Goal: Navigation & Orientation: Find specific page/section

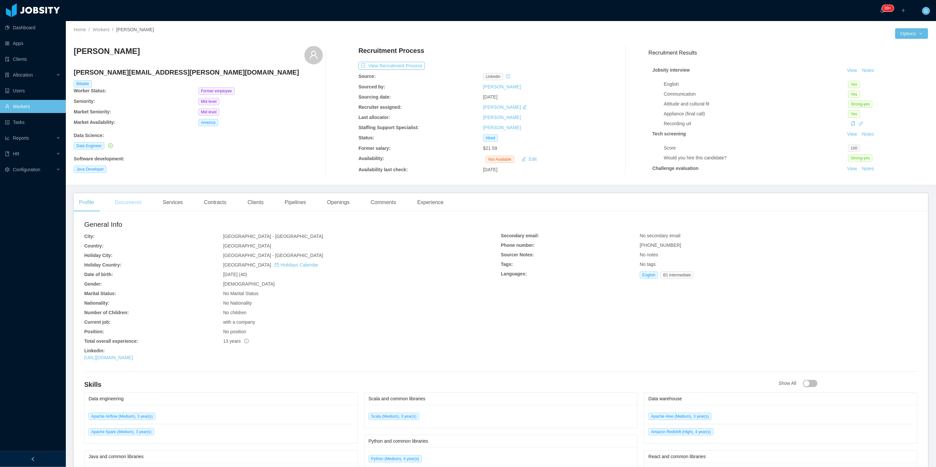
click at [130, 198] on div "Documents" at bounding box center [128, 202] width 37 height 18
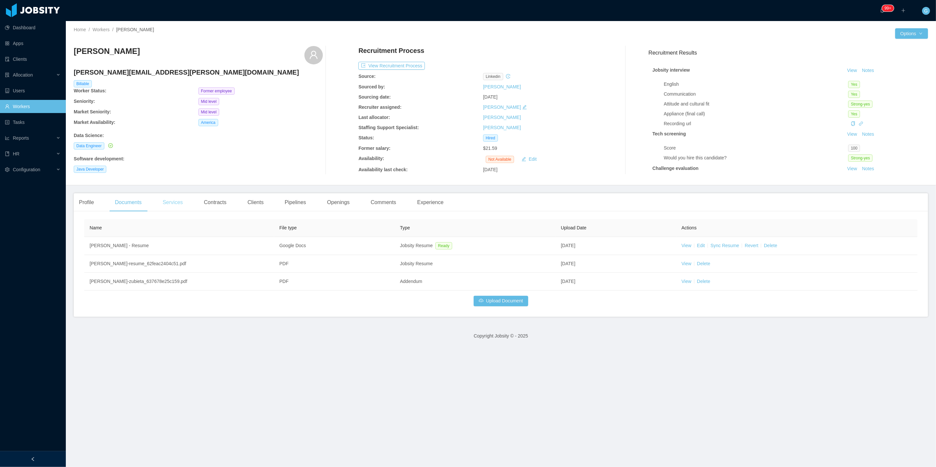
click at [171, 199] on div "Services" at bounding box center [172, 202] width 31 height 18
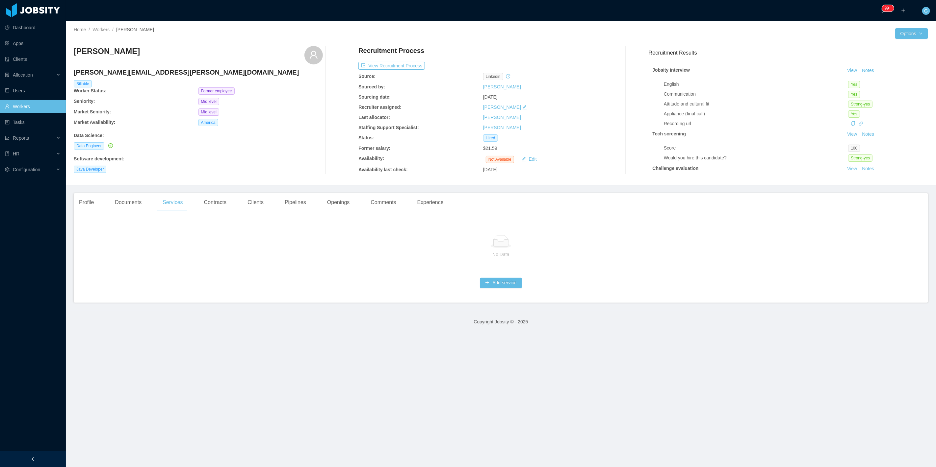
click at [273, 208] on div "Profile Documents Services Contracts Clients Pipelines Openings Comments Experi…" at bounding box center [261, 202] width 375 height 18
click at [250, 200] on div "Clients" at bounding box center [255, 202] width 27 height 18
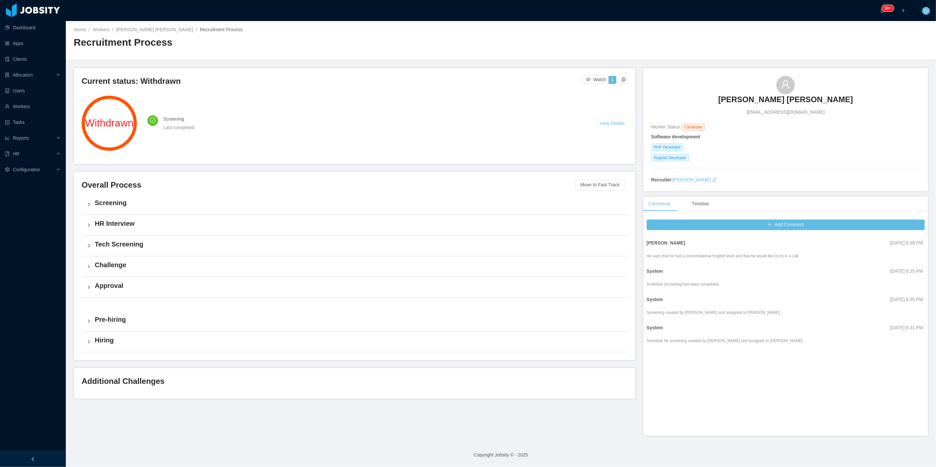
click at [807, 96] on h3 "Jose Luis Pulgarin Acevedo" at bounding box center [785, 99] width 135 height 11
